Goal: Information Seeking & Learning: Learn about a topic

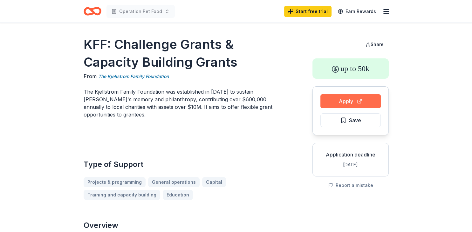
click at [346, 101] on button "Apply" at bounding box center [351, 101] width 60 height 14
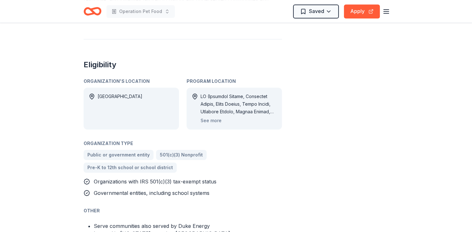
scroll to position [336, 0]
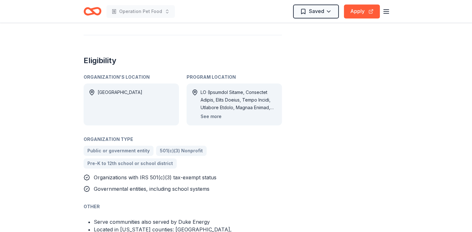
click at [214, 113] on button "See more" at bounding box center [211, 117] width 21 height 8
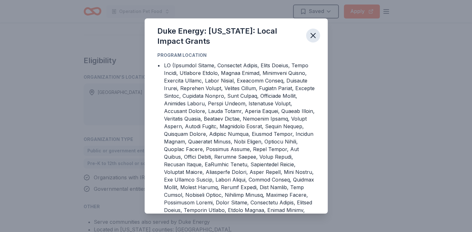
click at [315, 37] on icon "button" at bounding box center [313, 35] width 4 height 4
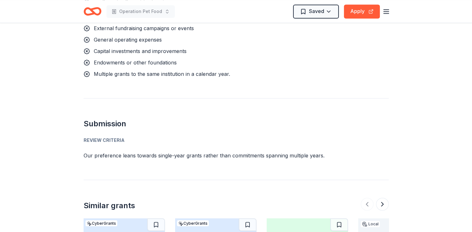
scroll to position [1008, 0]
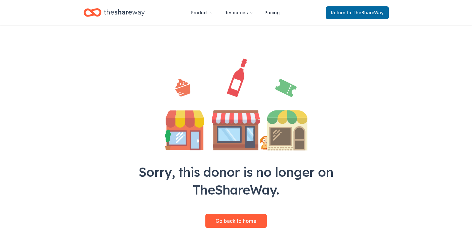
scroll to position [33, 0]
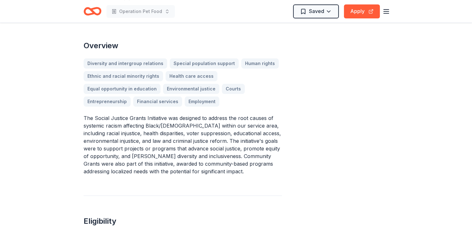
scroll to position [168, 0]
